Goal: Entertainment & Leisure: Consume media (video, audio)

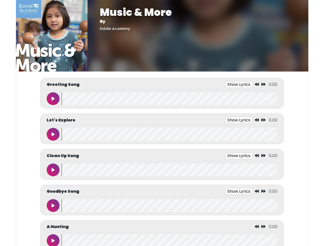
click at [239, 85] on button "Show Lyrics" at bounding box center [239, 84] width 28 height 7
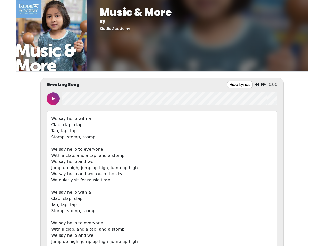
click at [257, 85] on icon at bounding box center [257, 84] width 4 height 4
click at [264, 85] on icon at bounding box center [264, 84] width 4 height 4
click at [53, 99] on icon at bounding box center [53, 99] width 3 height 4
click at [169, 99] on wave at bounding box center [170, 98] width 216 height 13
click at [239, 120] on div "We say hello with a Clap, clap, clap Tap, tap, tap Stomp, stomp, stomp We say h…" at bounding box center [162, 186] width 231 height 150
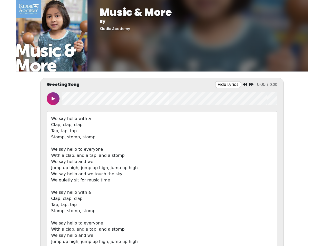
click at [257, 120] on div "We say hello with a Clap, clap, clap Tap, tap, tap Stomp, stomp, stomp We say h…" at bounding box center [162, 186] width 231 height 150
click at [264, 120] on div "We say hello with a Clap, clap, clap Tap, tap, tap Stomp, stomp, stomp We say h…" at bounding box center [162, 186] width 231 height 150
click at [53, 135] on div "We say hello with a Clap, clap, clap Tap, tap, tap Stomp, stomp, stomp We say h…" at bounding box center [162, 186] width 231 height 150
click at [169, 135] on div "We say hello with a Clap, clap, clap Tap, tap, tap Stomp, stomp, stomp We say h…" at bounding box center [162, 186] width 231 height 150
